Goal: Information Seeking & Learning: Learn about a topic

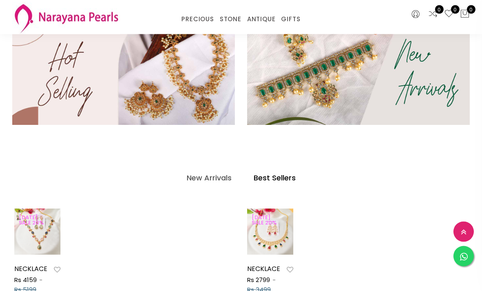
scroll to position [221, 0]
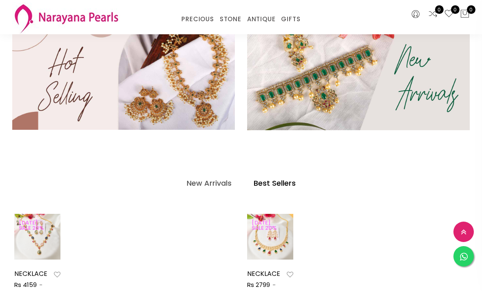
click at [266, 239] on div at bounding box center [270, 236] width 46 height 17
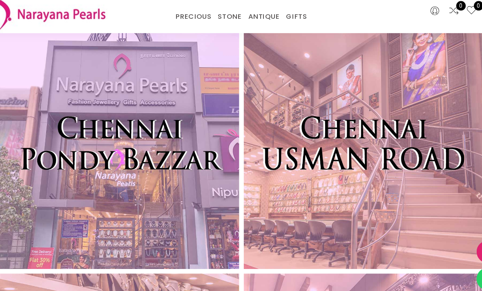
scroll to position [2558, 0]
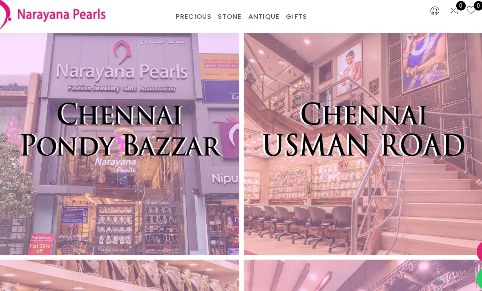
click at [111, 178] on img at bounding box center [130, 121] width 217 height 228
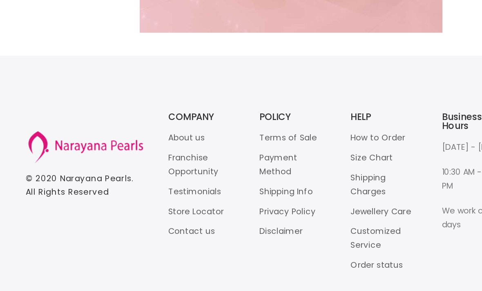
scroll to position [3407, 0]
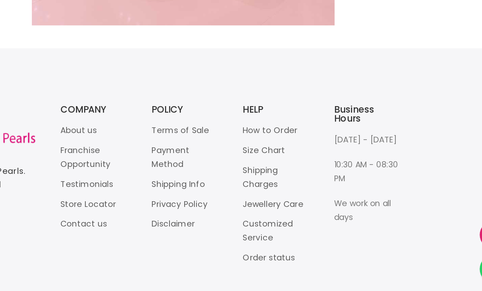
click at [284, 182] on link "Shipping Charges" at bounding box center [296, 191] width 25 height 18
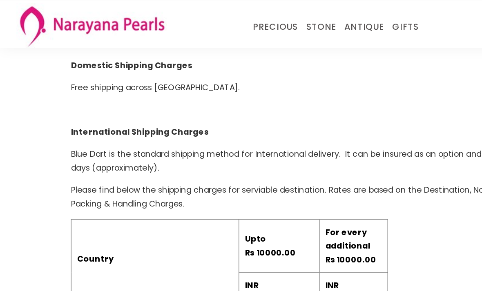
scroll to position [47, 0]
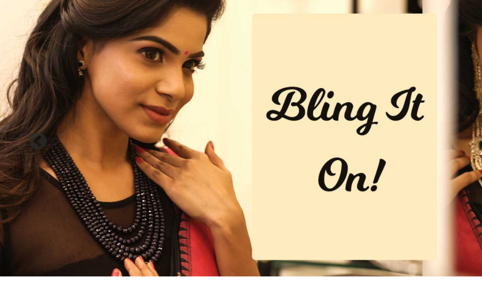
scroll to position [3401, 0]
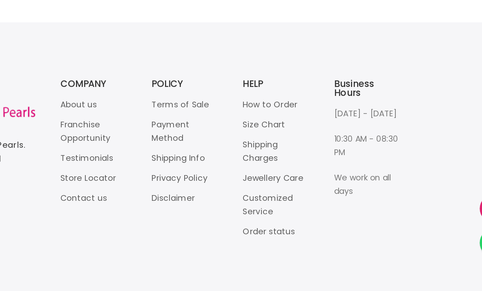
click at [153, 206] on link "Store Locator" at bounding box center [173, 210] width 40 height 8
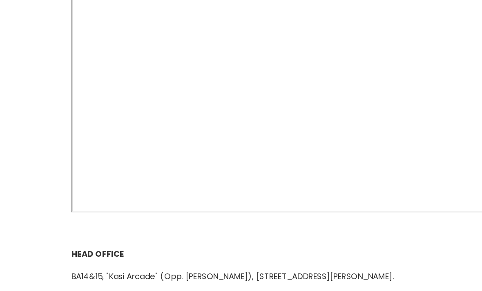
scroll to position [141, 0]
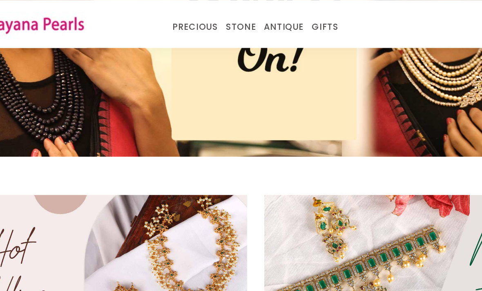
scroll to position [3401, 0]
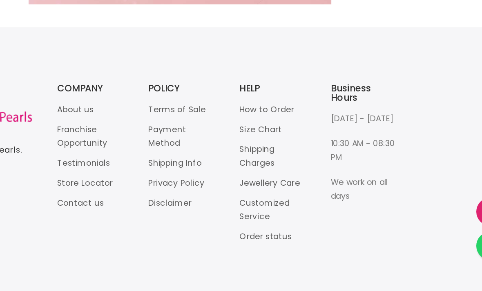
click at [284, 221] on link "Customized Service" at bounding box center [302, 230] width 36 height 18
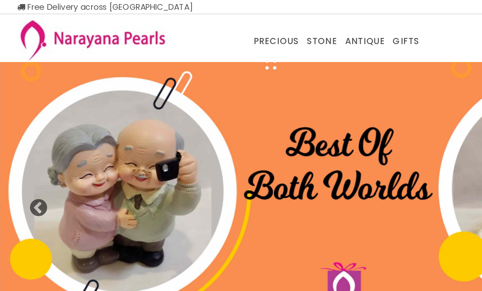
click at [304, 40] on link "TRADITIONAL GIFTS" at bounding box center [320, 40] width 69 height 0
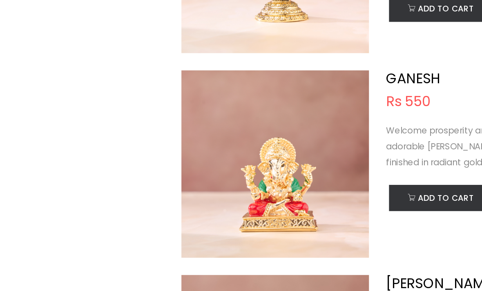
scroll to position [1924, 0]
click at [192, 122] on img at bounding box center [197, 189] width 134 height 134
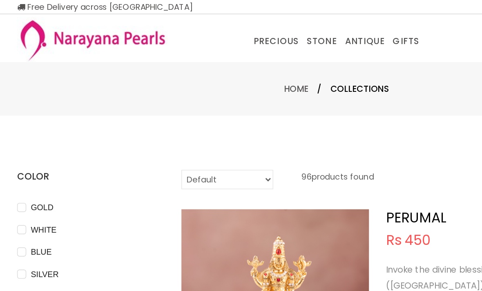
click at [196, 40] on link "PRECIOUS MALA" at bounding box center [221, 40] width 69 height 0
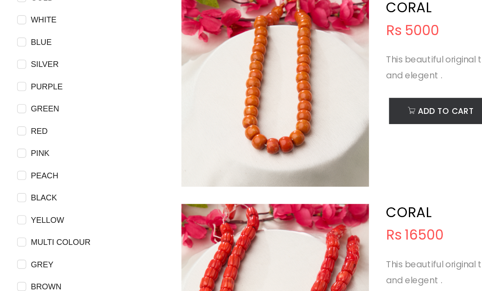
scroll to position [53, 0]
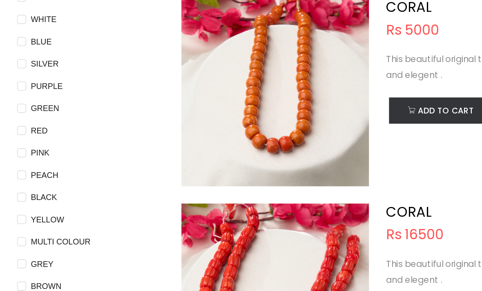
click at [21, 137] on span "GREEN" at bounding box center [32, 141] width 27 height 9
click at [19, 138] on input "GREEN" at bounding box center [15, 147] width 7 height 18
checkbox input "true"
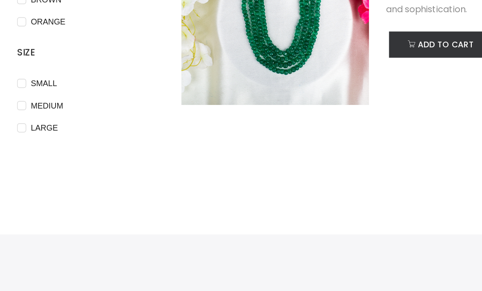
scroll to position [259, 0]
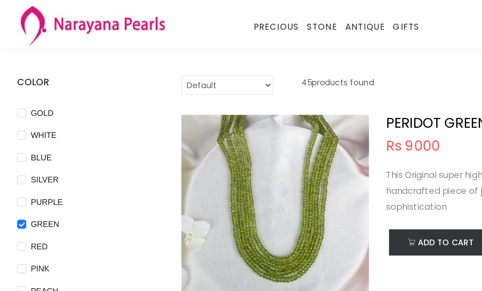
click at [18, 126] on input "SILVER" at bounding box center [15, 134] width 7 height 18
checkbox input "true"
click at [17, 97] on input "WHITE" at bounding box center [15, 103] width 7 height 18
checkbox input "true"
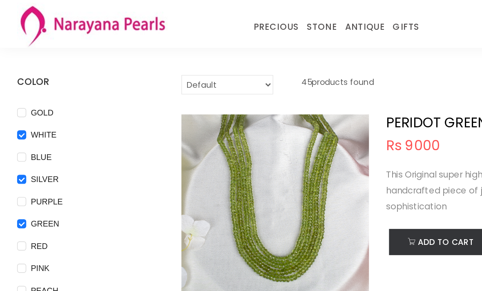
click at [15, 112] on input "BLUE" at bounding box center [15, 118] width 7 height 18
checkbox input "true"
click at [15, 78] on input "GOLD" at bounding box center [15, 87] width 7 height 18
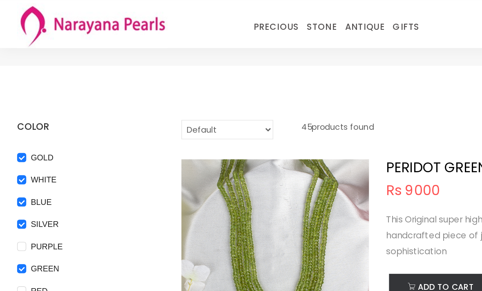
scroll to position [1, 0]
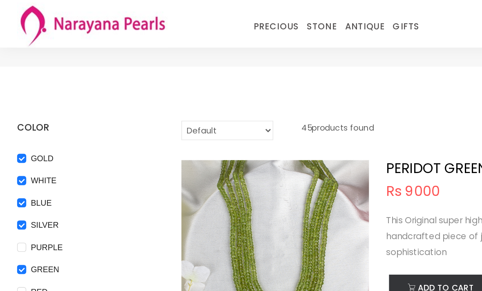
click at [225, 92] on p "45 products found" at bounding box center [242, 94] width 52 height 14
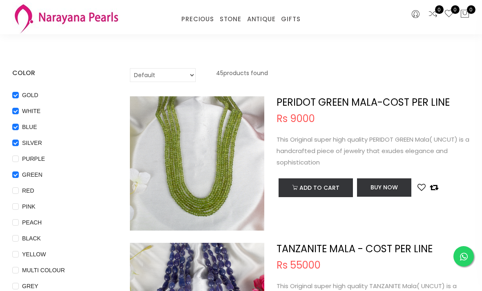
scroll to position [20, 0]
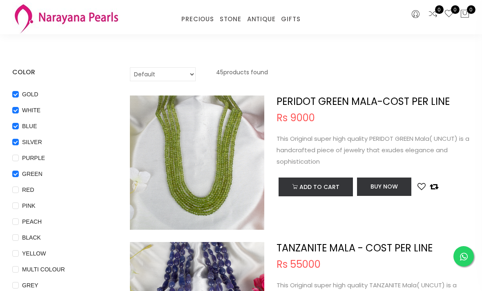
click at [13, 93] on input "GOLD" at bounding box center [15, 100] width 7 height 18
checkbox input "false"
click at [13, 108] on input "WHITE" at bounding box center [15, 116] width 7 height 18
checkbox input "false"
click at [13, 128] on input "BLUE" at bounding box center [15, 132] width 7 height 18
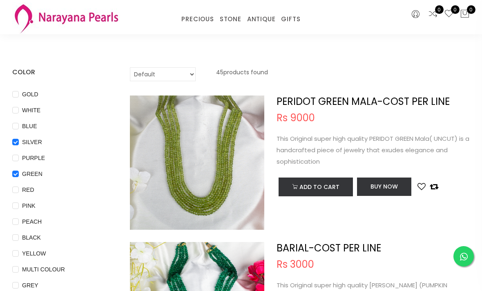
click at [12, 128] on input "BLUE" at bounding box center [15, 132] width 7 height 18
checkbox input "true"
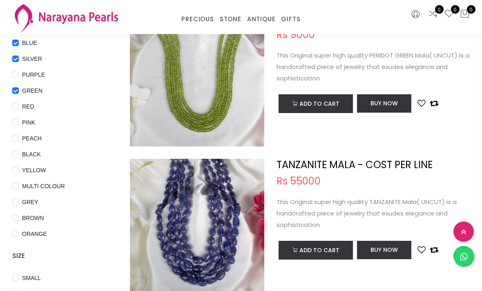
scroll to position [100, 0]
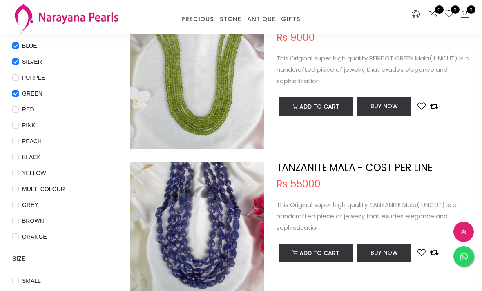
click at [18, 92] on input "GREEN" at bounding box center [15, 99] width 7 height 18
checkbox input "false"
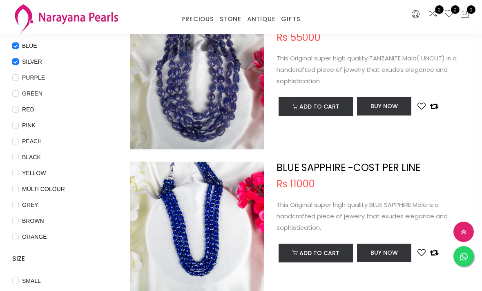
click at [14, 63] on input "SILVER" at bounding box center [15, 67] width 7 height 18
checkbox input "false"
click at [15, 41] on input "WHITE" at bounding box center [15, 36] width 7 height 18
checkbox input "true"
click at [16, 47] on input "BLUE" at bounding box center [15, 51] width 7 height 18
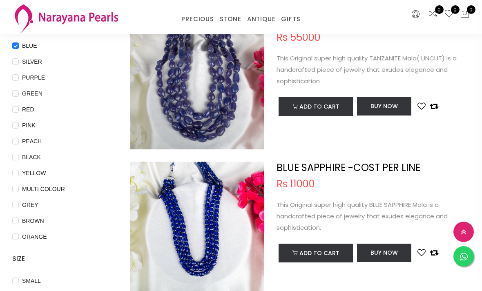
checkbox input "false"
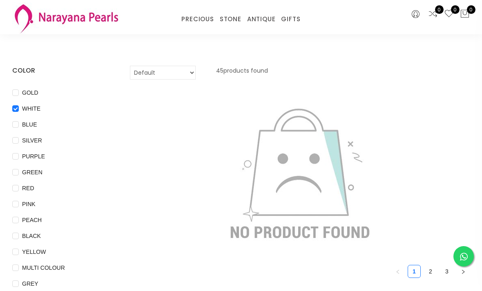
scroll to position [22, 0]
click at [14, 104] on input "GOLD" at bounding box center [15, 98] width 7 height 18
click at [14, 96] on input "GOLD" at bounding box center [15, 98] width 7 height 18
checkbox input "false"
click at [13, 108] on input "WHITE" at bounding box center [15, 114] width 7 height 18
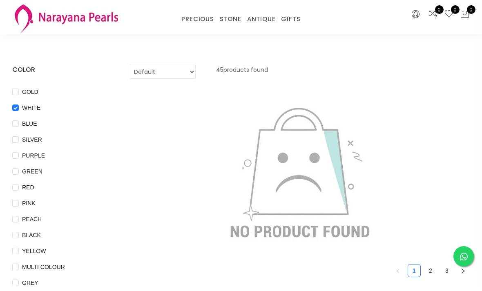
checkbox input "false"
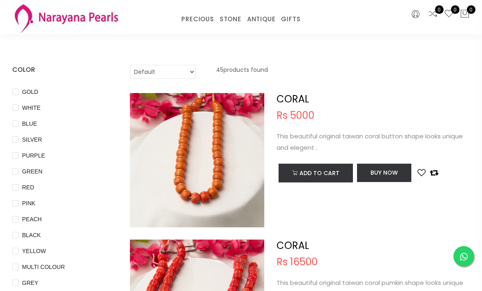
click at [199, 29] on link "CUSTOM MADE-GEMS" at bounding box center [221, 29] width 69 height 0
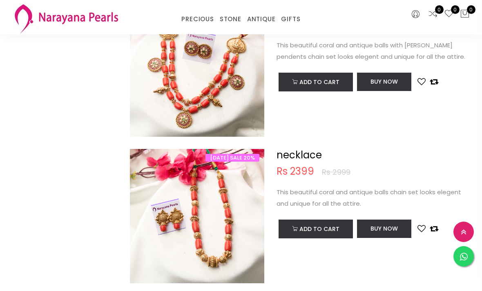
scroll to position [991, 0]
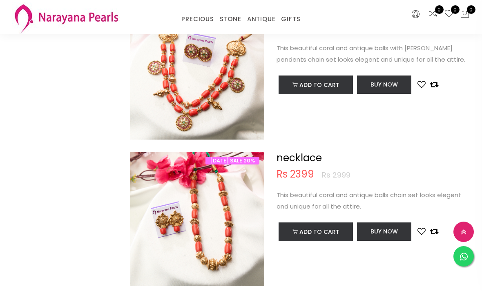
click at [239, 29] on link "EARRINGS / JHUMKAS" at bounding box center [259, 29] width 69 height 0
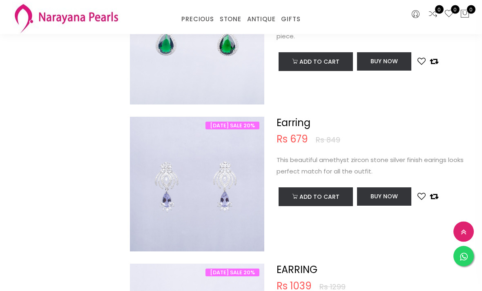
scroll to position [390, 0]
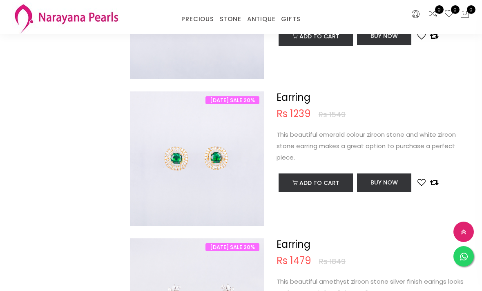
click at [236, 29] on link "NECKLACE" at bounding box center [259, 29] width 69 height 0
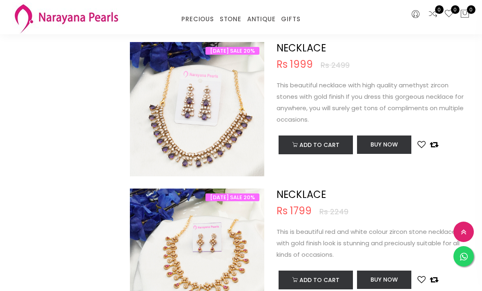
scroll to position [2269, 0]
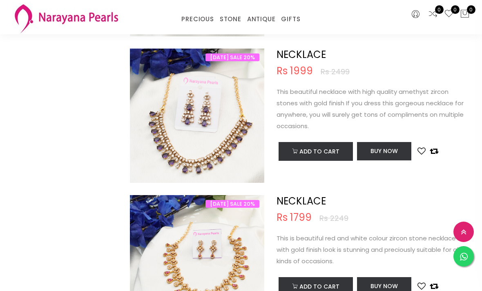
click at [264, 29] on link "NECKLACE" at bounding box center [286, 29] width 69 height 0
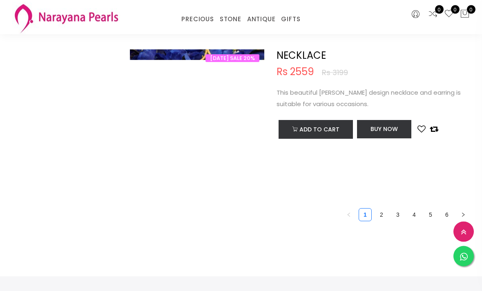
scroll to position [3002, 0]
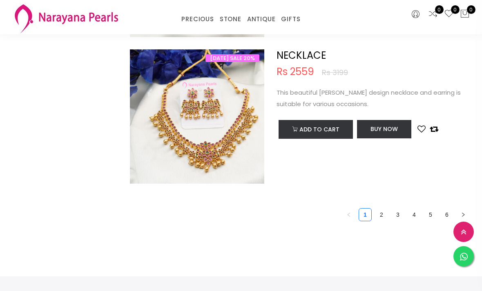
click at [377, 209] on link "2" at bounding box center [381, 215] width 12 height 12
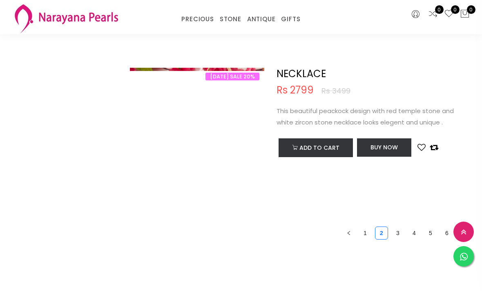
scroll to position [2983, 0]
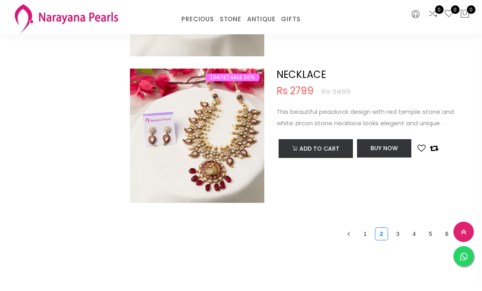
click at [396, 228] on link "3" at bounding box center [398, 234] width 12 height 12
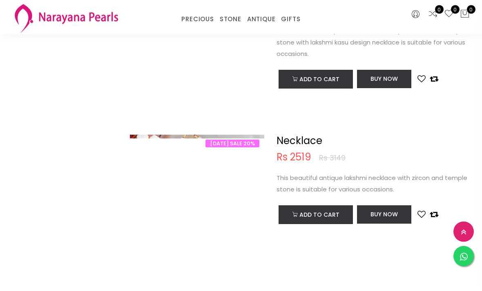
scroll to position [2917, 0]
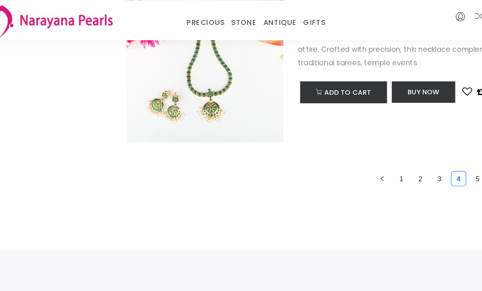
scroll to position [3063, 0]
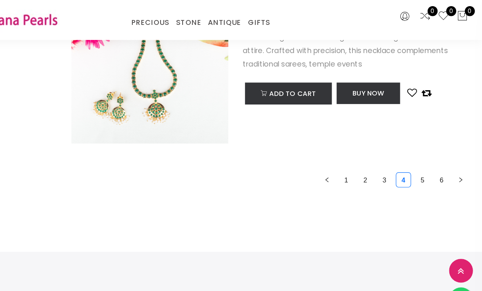
click at [441, 150] on link "6" at bounding box center [447, 154] width 12 height 12
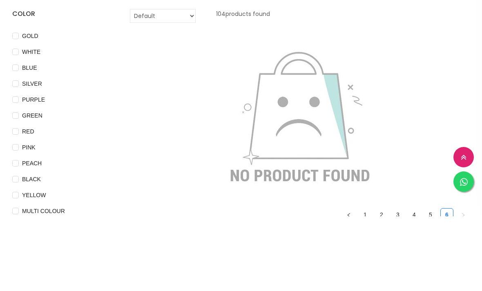
scroll to position [78, 0]
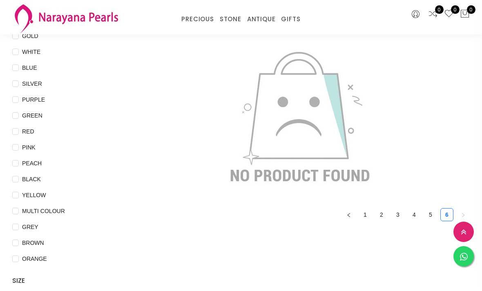
click at [427, 210] on link "5" at bounding box center [430, 215] width 12 height 12
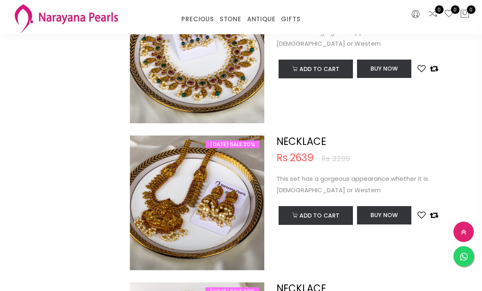
scroll to position [425, 0]
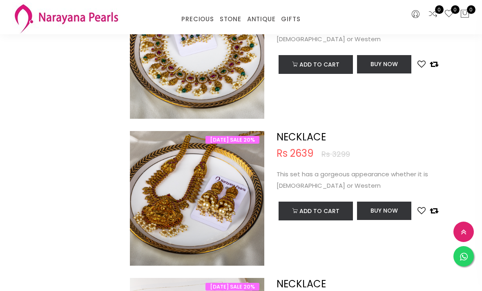
click at [165, 195] on img at bounding box center [197, 206] width 134 height 134
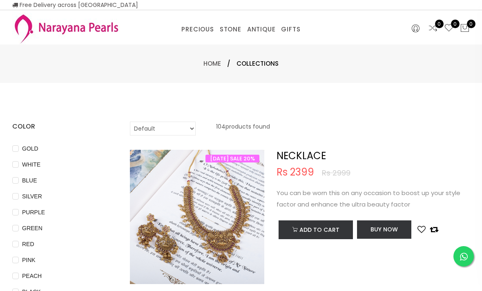
click at [205, 40] on link "PRECIOUS MALA" at bounding box center [221, 40] width 69 height 0
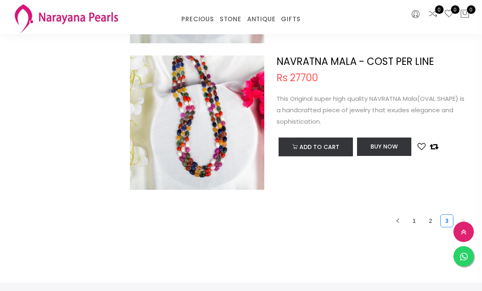
scroll to position [3013, 0]
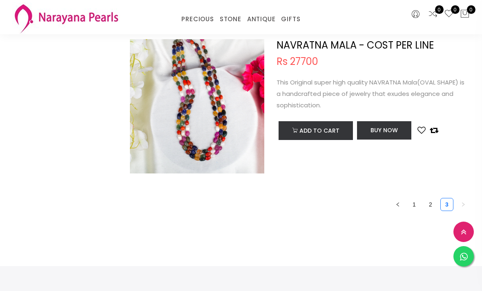
click at [414, 202] on link "1" at bounding box center [414, 205] width 12 height 12
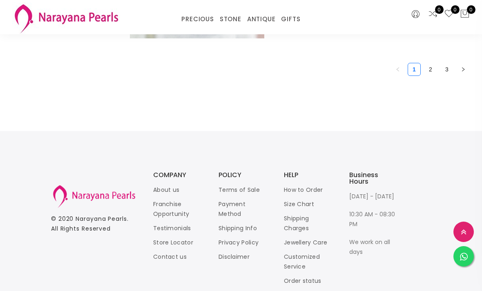
scroll to position [3154, 0]
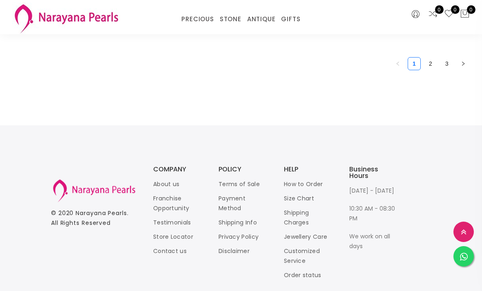
click at [429, 58] on link "2" at bounding box center [430, 64] width 12 height 12
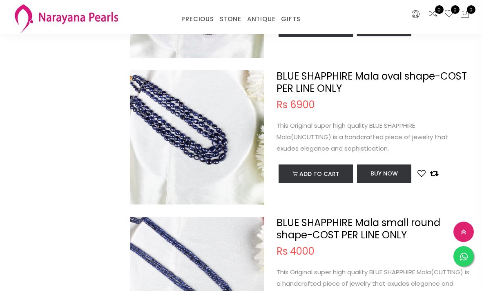
scroll to position [2390, 0]
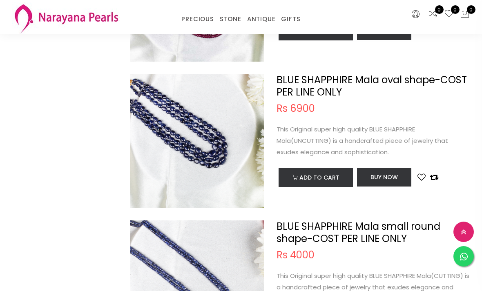
click at [208, 29] on link "CUSTOM MADE-GEMS" at bounding box center [221, 29] width 69 height 0
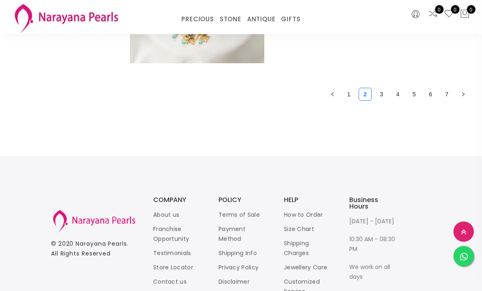
scroll to position [3154, 0]
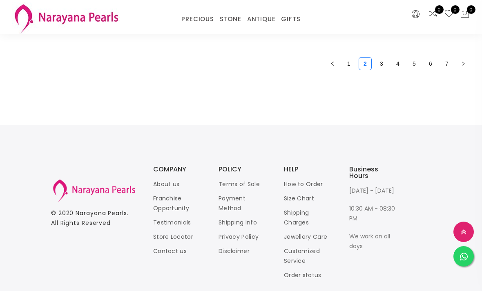
click at [382, 61] on link "3" at bounding box center [381, 64] width 12 height 12
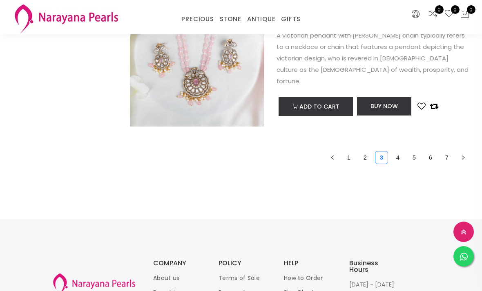
scroll to position [3053, 0]
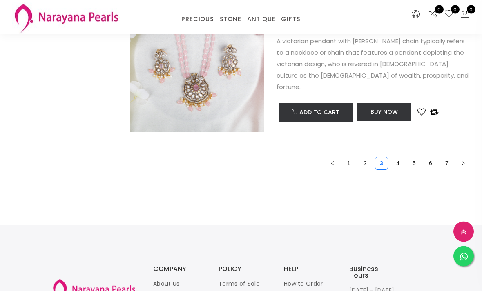
click at [395, 158] on link "4" at bounding box center [398, 164] width 12 height 12
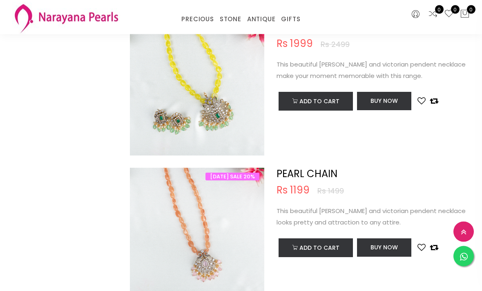
scroll to position [1124, 0]
